Goal: Task Accomplishment & Management: Use online tool/utility

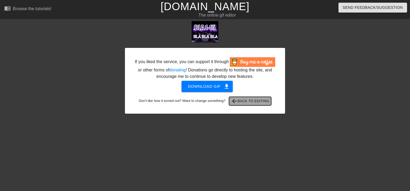
click at [244, 102] on span "arrow_back Back to Editing" at bounding box center [250, 101] width 38 height 6
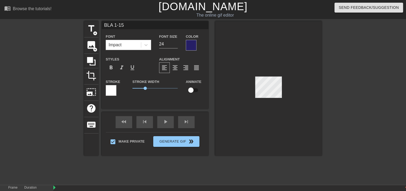
click at [112, 24] on input "BLA 1-15" at bounding box center [155, 25] width 107 height 8
click at [124, 23] on input "LWT 1-15" at bounding box center [155, 25] width 107 height 8
type input "LWT 1-17"
click at [145, 28] on input "LWT 1-17" at bounding box center [155, 25] width 107 height 8
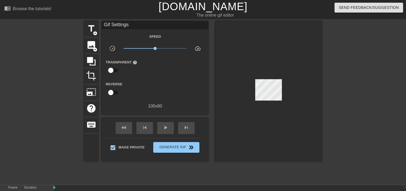
click at [224, 30] on div at bounding box center [268, 91] width 107 height 140
click at [144, 21] on div "menu_book Browse the tutorials! Gifntext.com The online gif editor Send Feedbac…" at bounding box center [203, 118] width 406 height 237
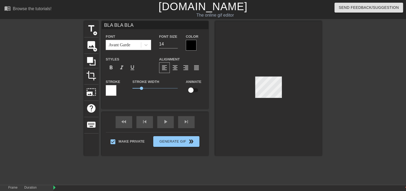
click at [146, 24] on input "BLA BLA BLA" at bounding box center [155, 25] width 107 height 8
type input "B"
type input "LOOK WHO'S"
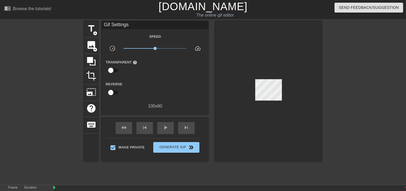
click at [241, 36] on div at bounding box center [268, 91] width 107 height 140
click at [296, 55] on div at bounding box center [268, 91] width 107 height 140
click at [91, 31] on span "title" at bounding box center [91, 29] width 10 height 10
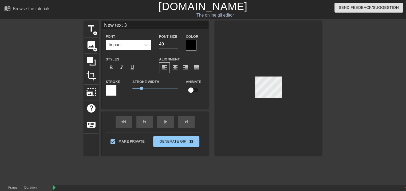
click at [133, 27] on input "New text 3" at bounding box center [155, 25] width 107 height 8
type input "N"
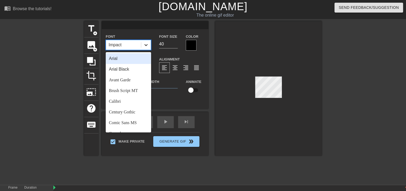
click at [148, 46] on icon at bounding box center [145, 44] width 5 height 5
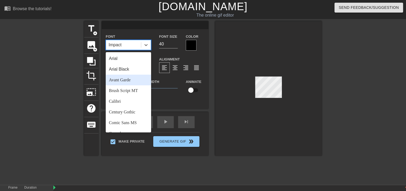
click at [134, 79] on div "Avant Garde" at bounding box center [128, 80] width 45 height 11
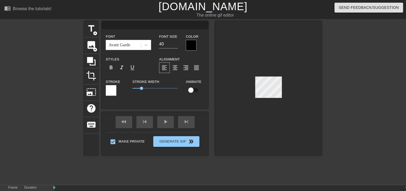
click at [125, 28] on input at bounding box center [155, 25] width 107 height 8
type input "TALKING NOW"
click at [175, 45] on input "26" at bounding box center [168, 44] width 19 height 9
click at [175, 45] on input "25" at bounding box center [168, 44] width 19 height 9
click at [175, 45] on input "24" at bounding box center [168, 44] width 19 height 9
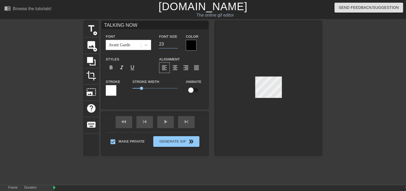
click at [175, 45] on input "23" at bounding box center [168, 44] width 19 height 9
click at [175, 45] on input "22" at bounding box center [168, 44] width 19 height 9
click at [175, 45] on input "21" at bounding box center [168, 44] width 19 height 9
click at [175, 45] on input "20" at bounding box center [168, 44] width 19 height 9
click at [175, 45] on input "19" at bounding box center [168, 44] width 19 height 9
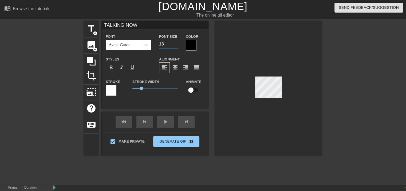
click at [175, 45] on input "18" at bounding box center [168, 44] width 19 height 9
click at [175, 45] on input "17" at bounding box center [168, 44] width 19 height 9
click at [175, 45] on input "16" at bounding box center [168, 44] width 19 height 9
click at [175, 45] on input "15" at bounding box center [168, 44] width 19 height 9
click at [175, 45] on input "14" at bounding box center [168, 44] width 19 height 9
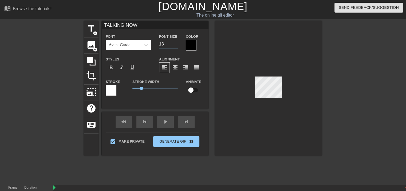
click at [175, 45] on input "13" at bounding box center [168, 44] width 19 height 9
type input "12"
click at [175, 45] on input "12" at bounding box center [168, 44] width 19 height 9
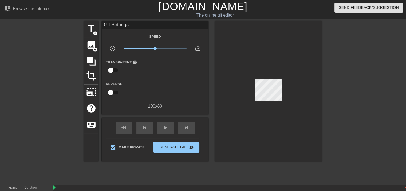
click at [304, 99] on div at bounding box center [268, 91] width 107 height 140
click at [322, 74] on div at bounding box center [268, 91] width 107 height 140
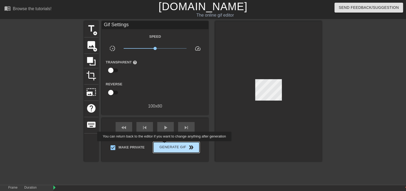
click at [165, 145] on span "Generate Gif double_arrow" at bounding box center [176, 147] width 42 height 6
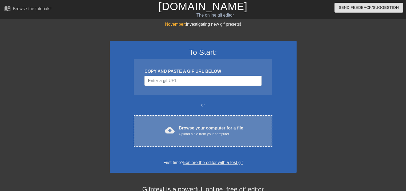
click at [205, 127] on div "Browse your computer for a file Upload a file from your computer" at bounding box center [211, 131] width 64 height 12
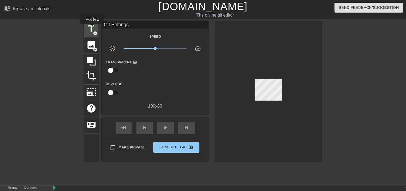
click at [92, 28] on span "title" at bounding box center [91, 29] width 10 height 10
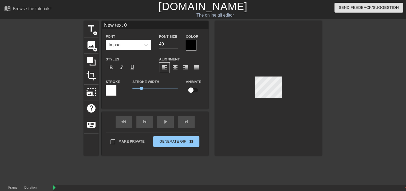
click at [131, 28] on input "New text 0" at bounding box center [155, 25] width 107 height 8
type input "N"
type input "LWT 1-17"
click at [189, 46] on div at bounding box center [191, 45] width 11 height 11
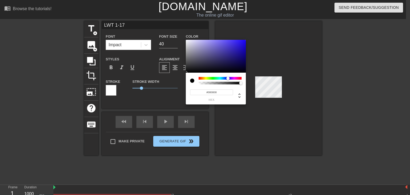
click at [228, 79] on div at bounding box center [220, 78] width 43 height 3
click at [228, 61] on div at bounding box center [216, 56] width 60 height 33
click at [231, 64] on div at bounding box center [232, 65] width 3 height 3
type input "#1E1651"
drag, startPoint x: 233, startPoint y: 64, endPoint x: 230, endPoint y: 62, distance: 4.0
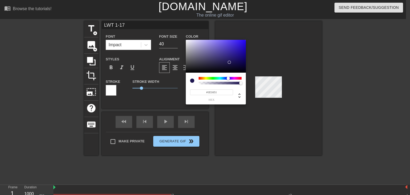
click at [230, 62] on div at bounding box center [216, 56] width 60 height 33
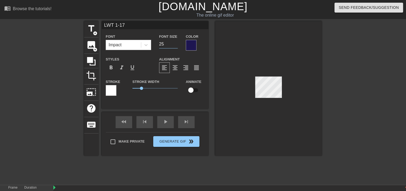
click at [175, 45] on input "25" at bounding box center [168, 44] width 19 height 9
click at [175, 45] on input "24" at bounding box center [168, 44] width 19 height 9
click at [176, 45] on input "23" at bounding box center [168, 44] width 19 height 9
type input "22"
click at [176, 45] on input "22" at bounding box center [168, 44] width 19 height 9
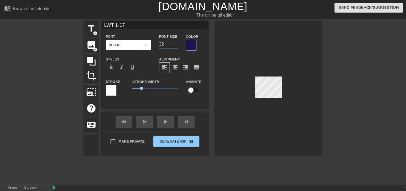
click at [212, 39] on div "title add_circle image add_circle crop photo_size_select_large help keyboard LW…" at bounding box center [203, 88] width 238 height 134
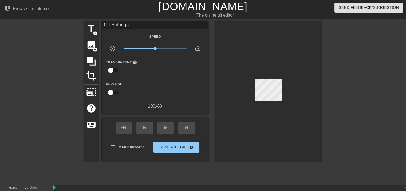
click at [277, 53] on div at bounding box center [268, 91] width 107 height 140
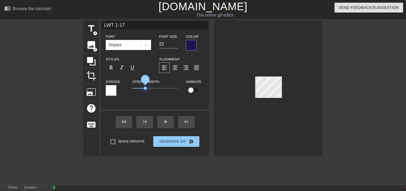
drag, startPoint x: 142, startPoint y: 88, endPoint x: 145, endPoint y: 90, distance: 3.3
click at [145, 90] on span "1.4" at bounding box center [154, 88] width 45 height 6
click at [155, 97] on div "Stroke Width 1.4" at bounding box center [154, 89] width 53 height 22
click at [193, 91] on input "checkbox" at bounding box center [191, 90] width 30 height 10
checkbox input "true"
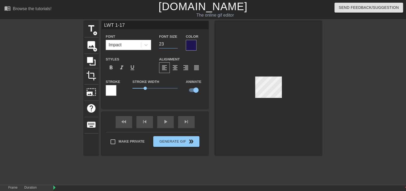
click at [175, 43] on input "23" at bounding box center [168, 44] width 19 height 9
type input "24"
click at [175, 43] on input "24" at bounding box center [168, 44] width 19 height 9
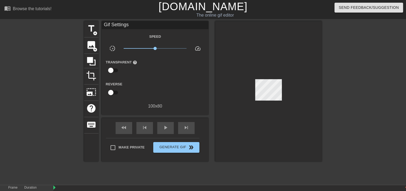
click at [216, 30] on div at bounding box center [268, 91] width 107 height 140
click at [90, 30] on span "title" at bounding box center [91, 29] width 10 height 10
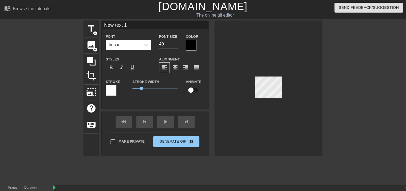
click at [132, 27] on input "New text 1" at bounding box center [155, 25] width 107 height 8
type input "N"
type input "LOOK WHO'S"
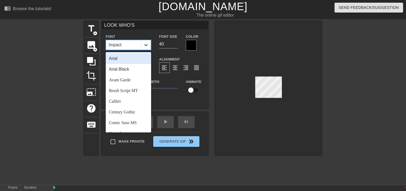
click at [146, 44] on icon at bounding box center [145, 44] width 5 height 5
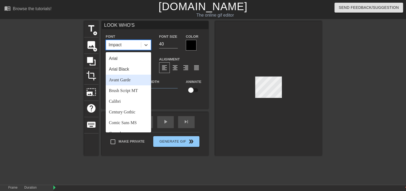
click at [126, 79] on div "Avant Garde" at bounding box center [128, 80] width 45 height 11
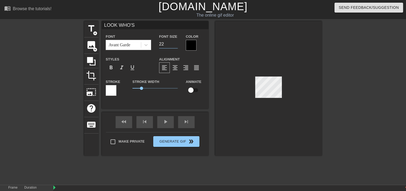
click at [176, 44] on input "22" at bounding box center [168, 44] width 19 height 9
click at [176, 44] on input "21" at bounding box center [168, 44] width 19 height 9
click at [176, 44] on input "20" at bounding box center [168, 44] width 19 height 9
click at [176, 44] on input "19" at bounding box center [168, 44] width 19 height 9
click at [176, 44] on input "18" at bounding box center [168, 44] width 19 height 9
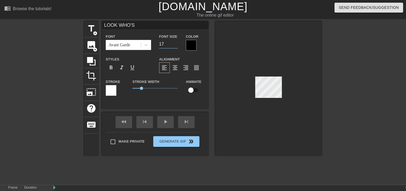
click at [176, 44] on input "17" at bounding box center [168, 44] width 19 height 9
type input "16"
click at [176, 44] on input "16" at bounding box center [168, 44] width 19 height 9
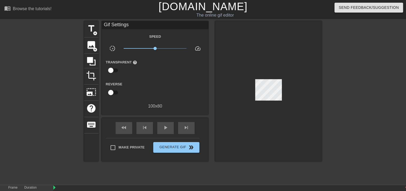
click at [246, 23] on div at bounding box center [268, 91] width 107 height 140
click at [249, 40] on div at bounding box center [268, 91] width 107 height 140
click at [92, 28] on span "title" at bounding box center [91, 29] width 10 height 10
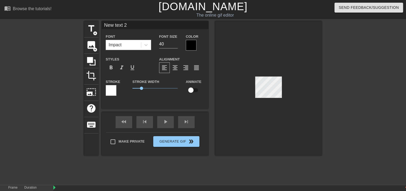
click at [134, 25] on input "New text 2" at bounding box center [155, 25] width 107 height 8
type input "N"
type input "TALKING NOW"
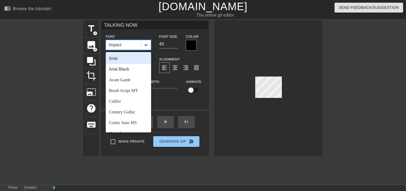
click at [145, 45] on icon at bounding box center [145, 44] width 5 height 5
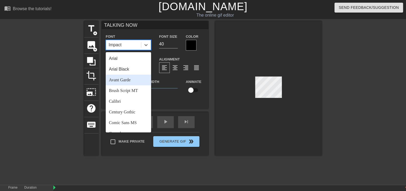
click at [129, 77] on div "Avant Garde" at bounding box center [128, 80] width 45 height 11
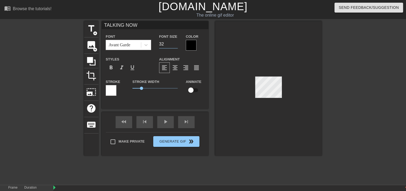
click at [175, 45] on input "31" at bounding box center [168, 44] width 19 height 9
click at [175, 45] on input "30" at bounding box center [168, 44] width 19 height 9
click at [175, 45] on input "29" at bounding box center [168, 44] width 19 height 9
click at [174, 44] on input "29" at bounding box center [168, 44] width 19 height 9
click at [175, 44] on input "17" at bounding box center [168, 44] width 19 height 9
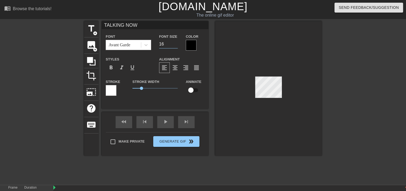
click at [175, 44] on input "16" at bounding box center [168, 44] width 19 height 9
click at [175, 44] on input "15" at bounding box center [168, 44] width 19 height 9
type input "14"
click at [175, 44] on input "14" at bounding box center [168, 44] width 19 height 9
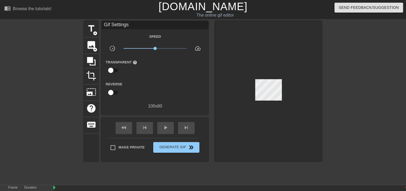
click at [217, 25] on div at bounding box center [268, 91] width 107 height 140
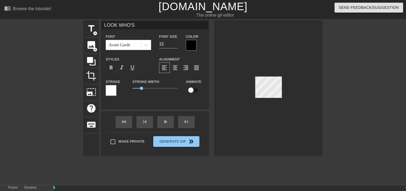
click at [177, 44] on input "15" at bounding box center [168, 44] width 19 height 9
type input "14"
click at [177, 44] on input "14" at bounding box center [168, 44] width 19 height 9
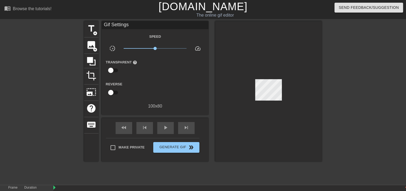
click at [221, 45] on div at bounding box center [268, 91] width 107 height 140
click at [304, 33] on div at bounding box center [268, 91] width 107 height 140
click at [114, 148] on input "Make Private" at bounding box center [112, 147] width 11 height 11
checkbox input "true"
click at [186, 149] on span "Generate Gif double_arrow" at bounding box center [176, 147] width 42 height 6
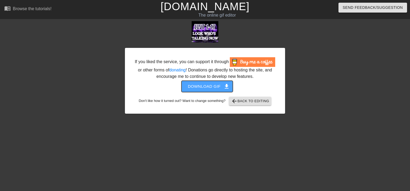
click at [210, 88] on span "Download gif get_app" at bounding box center [207, 86] width 39 height 7
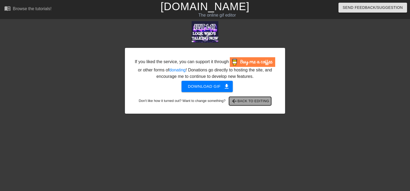
click at [246, 101] on span "arrow_back Back to Editing" at bounding box center [250, 101] width 38 height 6
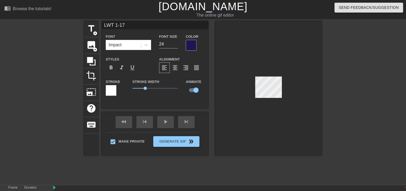
click at [114, 24] on input "LWT 1-17" at bounding box center [155, 25] width 107 height 8
click at [123, 24] on input "LET 1-17" at bounding box center [155, 25] width 107 height 8
type input "LET 1-21"
click at [143, 24] on input "LET 1-21" at bounding box center [155, 25] width 107 height 8
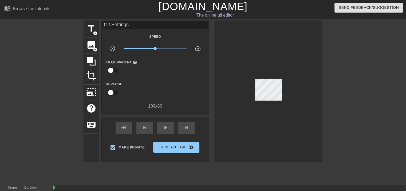
click at [250, 44] on div at bounding box center [268, 91] width 107 height 140
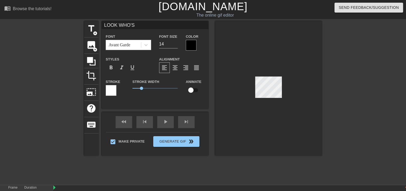
click at [142, 25] on input "LOOK WHO'S" at bounding box center [155, 25] width 107 height 8
type input "L"
type input "LET ME BE"
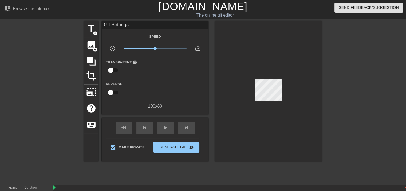
click at [279, 11] on div "Send Feedback/Suggestion" at bounding box center [341, 9] width 138 height 18
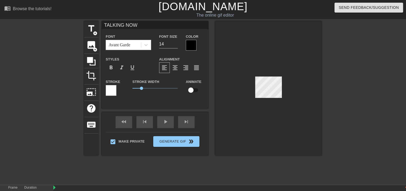
click at [152, 28] on input "TALKING NOW" at bounding box center [155, 25] width 107 height 8
type input "T"
type input "FREE"
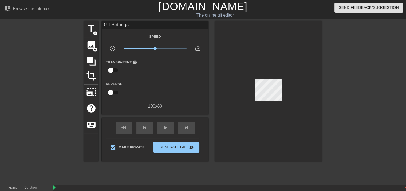
click at [237, 24] on div at bounding box center [268, 91] width 107 height 140
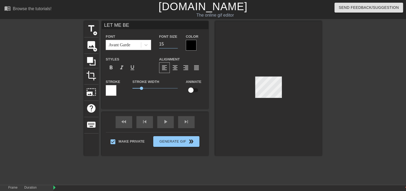
click at [175, 42] on input "15" at bounding box center [168, 44] width 19 height 9
type input "16"
click at [175, 42] on input "16" at bounding box center [168, 44] width 19 height 9
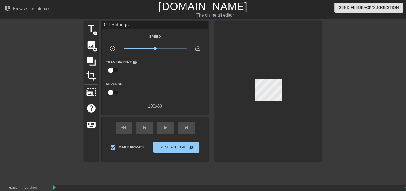
click at [217, 38] on div at bounding box center [268, 91] width 107 height 140
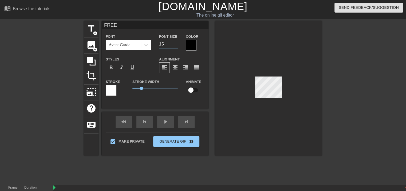
click at [175, 42] on input "15" at bounding box center [168, 44] width 19 height 9
type input "16"
click at [175, 42] on input "16" at bounding box center [168, 44] width 19 height 9
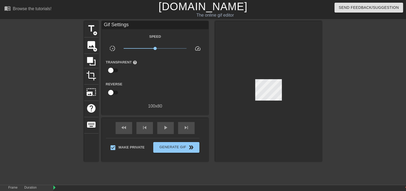
click at [223, 42] on div at bounding box center [268, 91] width 107 height 140
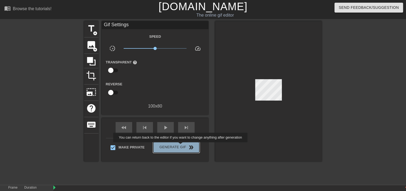
click at [181, 146] on span "Generate Gif double_arrow" at bounding box center [176, 147] width 42 height 6
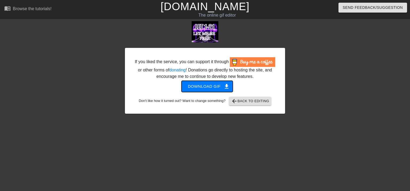
click at [210, 85] on span "Download gif get_app" at bounding box center [207, 86] width 39 height 7
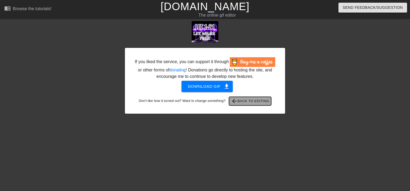
click at [253, 104] on span "arrow_back Back to Editing" at bounding box center [250, 101] width 38 height 6
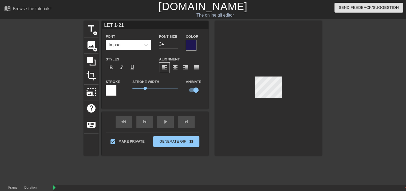
click at [111, 26] on input "LET 1-21" at bounding box center [155, 25] width 107 height 8
click at [126, 26] on input "WMN 1-21" at bounding box center [155, 25] width 107 height 8
type input "WMN 1-13"
click at [130, 24] on input "WMN 1-13" at bounding box center [155, 25] width 107 height 8
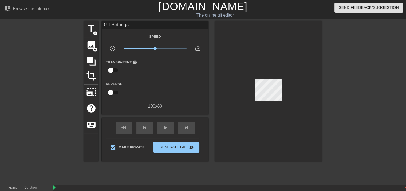
click at [223, 47] on div at bounding box center [268, 91] width 107 height 140
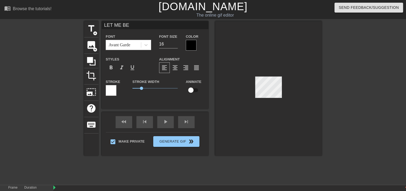
click at [140, 25] on input "LET ME BE" at bounding box center [155, 25] width 107 height 8
type input "L"
type input "WE MAKE"
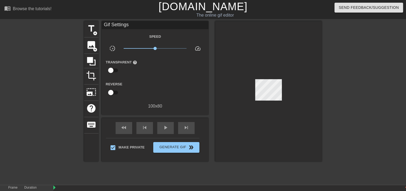
click at [250, 123] on div at bounding box center [268, 91] width 107 height 140
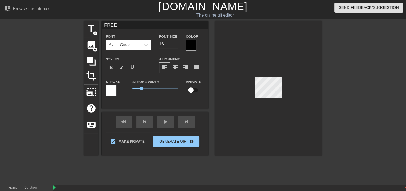
click at [142, 21] on input "FREE" at bounding box center [155, 25] width 107 height 8
type input "F"
type input "THE NIGHT"
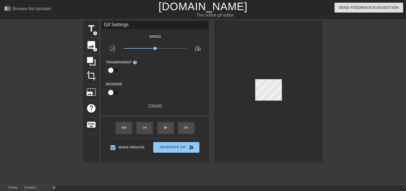
click at [227, 7] on link "[DOMAIN_NAME]" at bounding box center [203, 7] width 89 height 12
click at [280, 38] on div at bounding box center [268, 91] width 107 height 140
click at [273, 42] on div at bounding box center [268, 91] width 107 height 140
click at [179, 144] on span "Generate Gif double_arrow" at bounding box center [176, 147] width 42 height 6
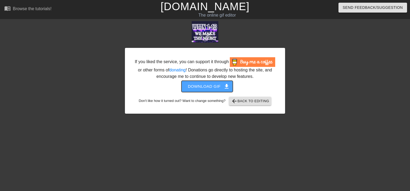
click at [209, 83] on span "Download gif get_app" at bounding box center [207, 86] width 39 height 7
